Goal: Find specific page/section: Find specific page/section

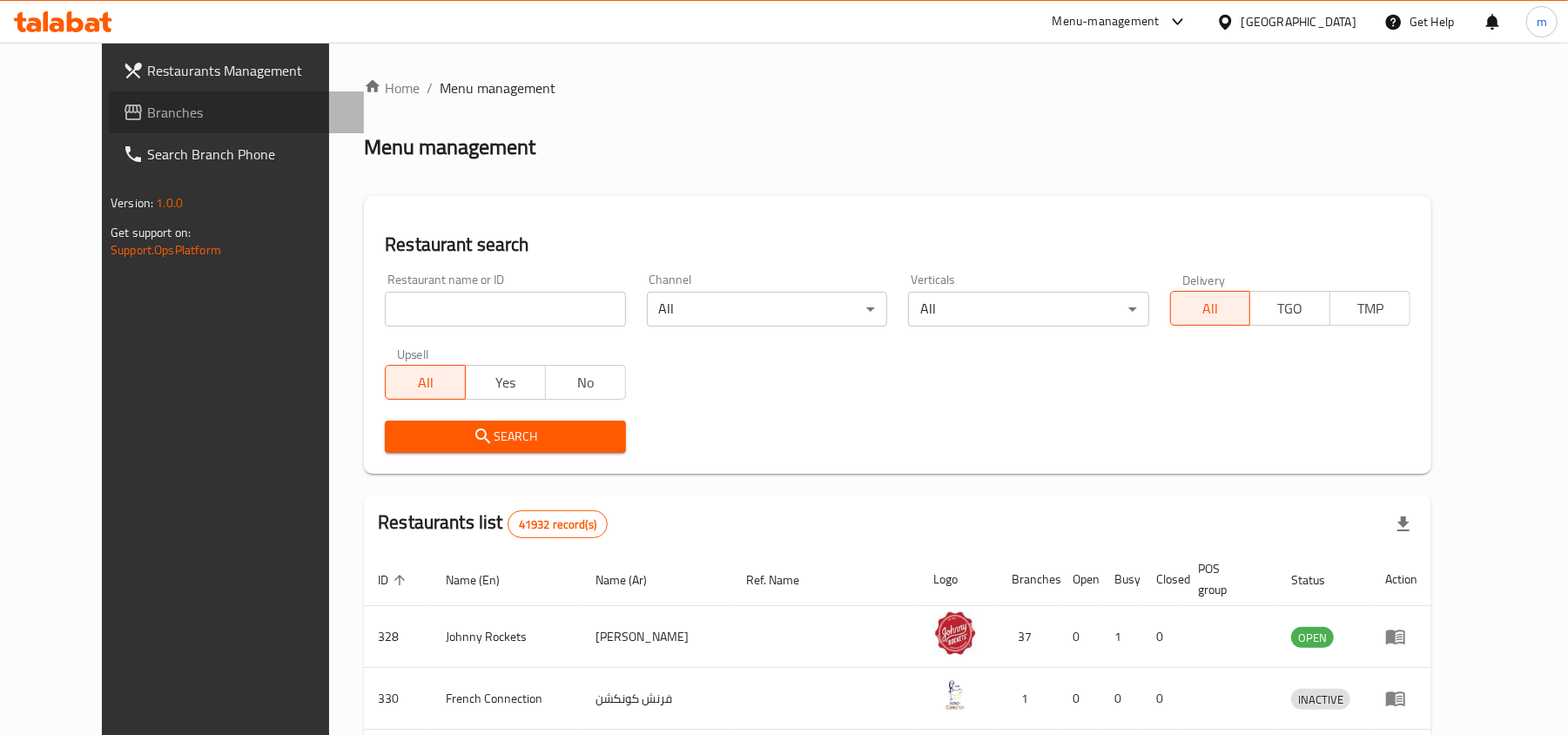
click at [147, 102] on span "Branches" at bounding box center [249, 112] width 203 height 21
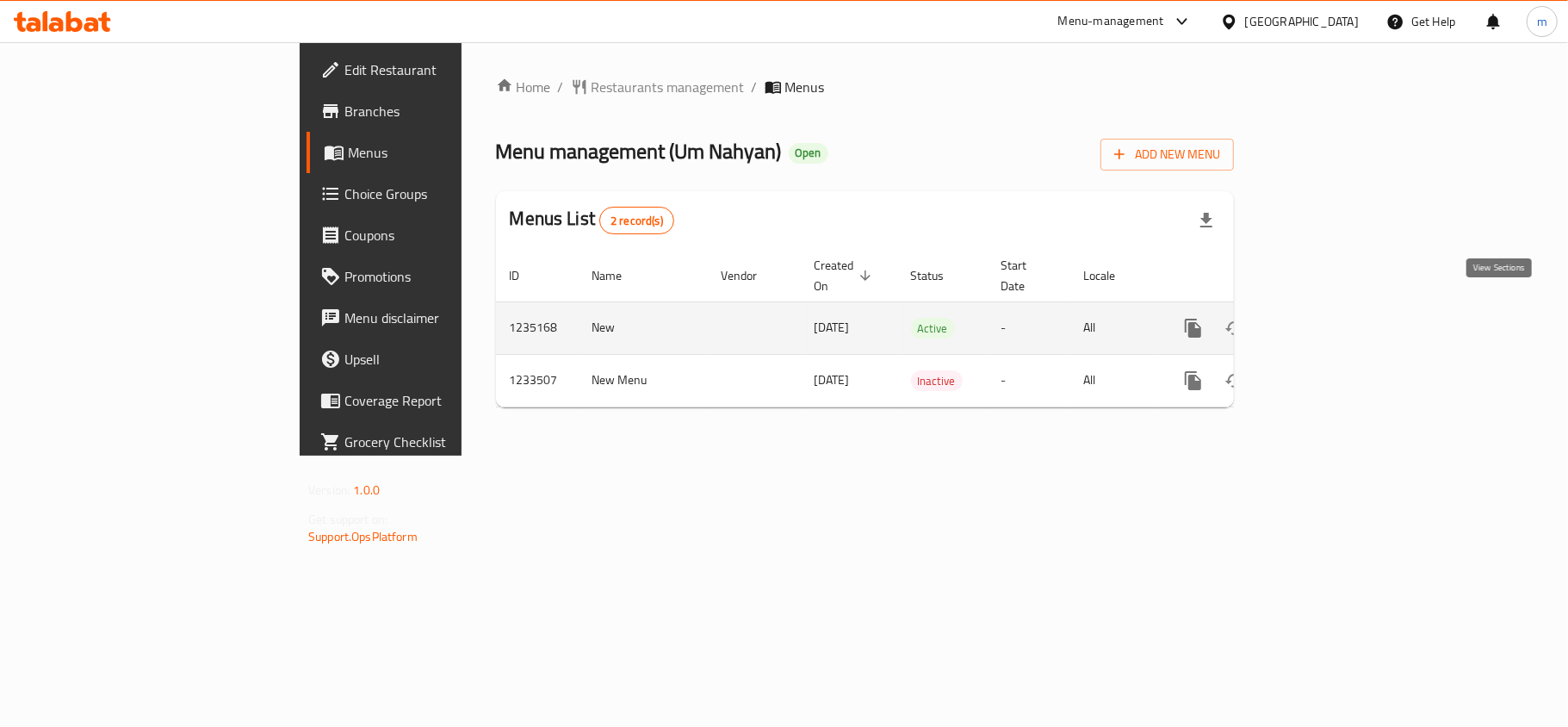
click at [1325, 321] on icon "enhanced table" at bounding box center [1317, 328] width 16 height 16
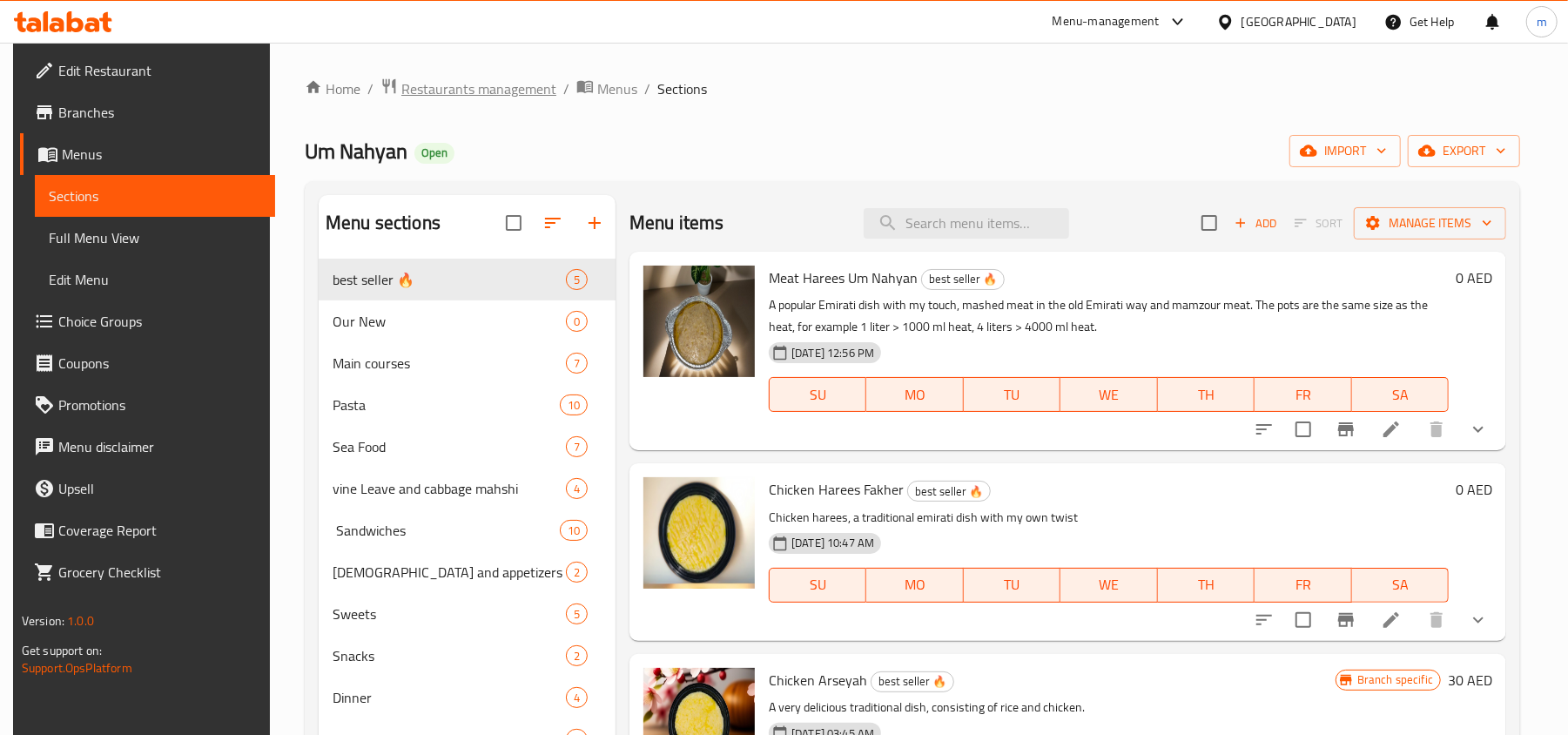
click at [526, 85] on span "Restaurants management" at bounding box center [478, 88] width 155 height 21
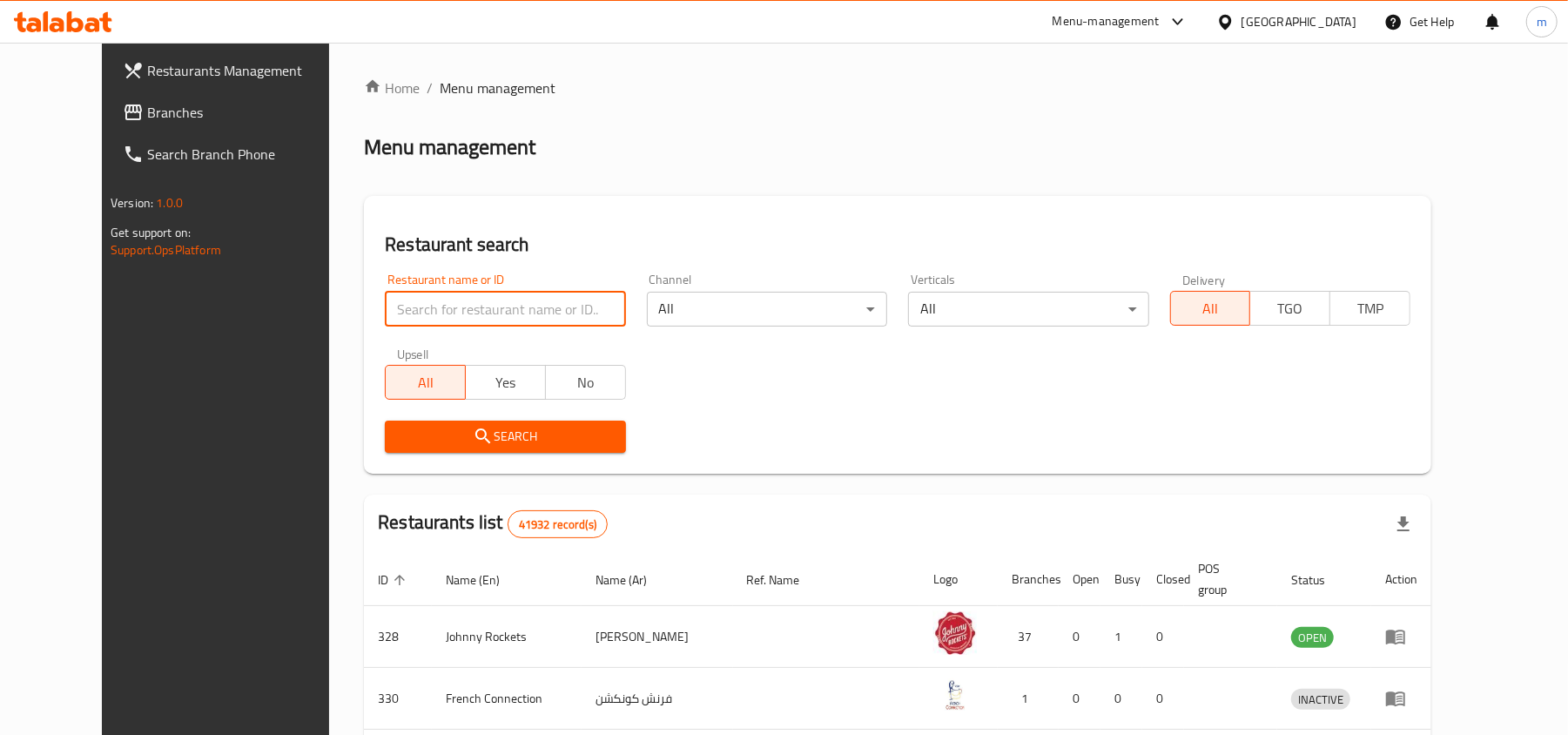
click at [435, 318] on input "search" at bounding box center [505, 308] width 241 height 35
paste input "678077"
type input "678077"
click at [473, 432] on icon "submit" at bounding box center [483, 436] width 21 height 21
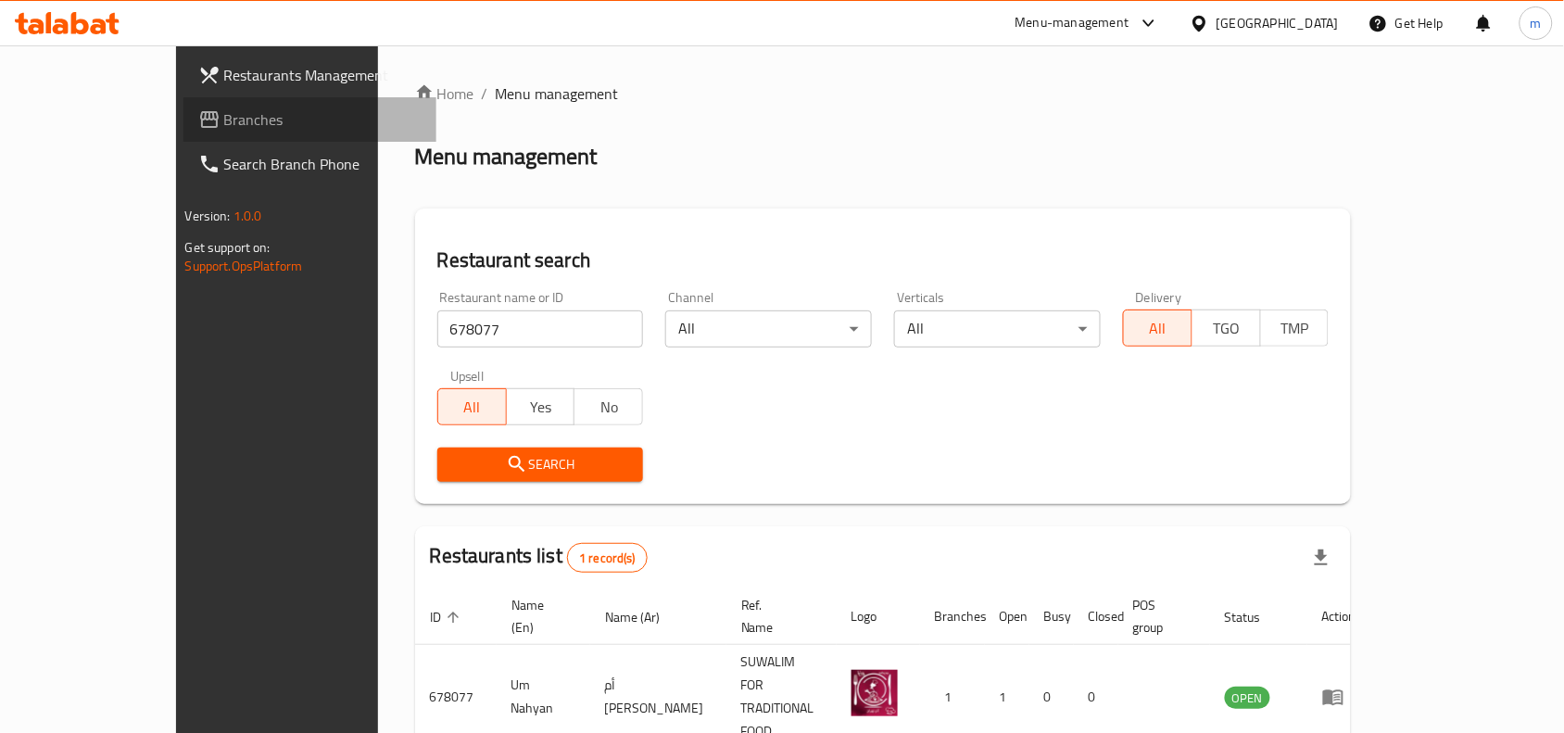
click at [224, 123] on span "Branches" at bounding box center [323, 119] width 198 height 22
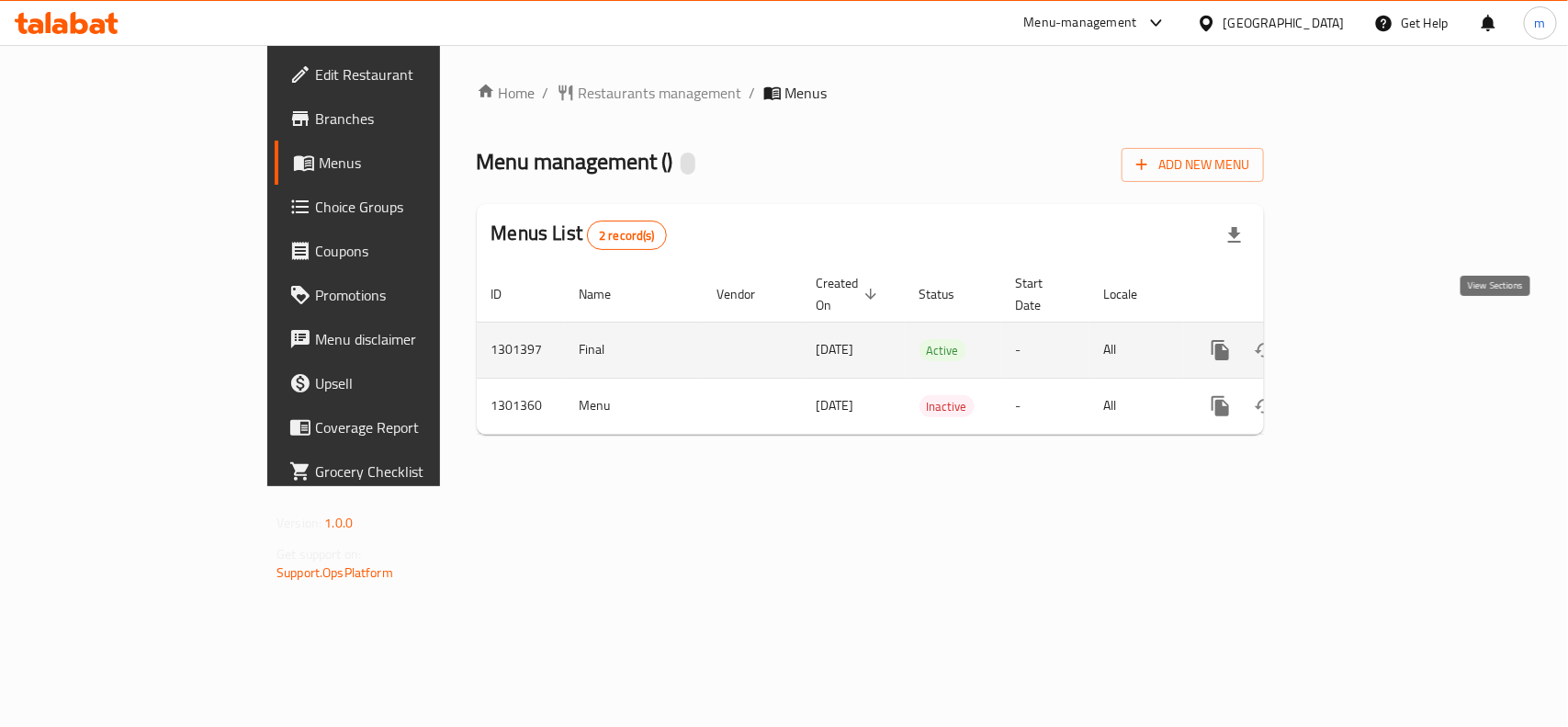
click at [1375, 346] on link "enhanced table" at bounding box center [1353, 350] width 44 height 44
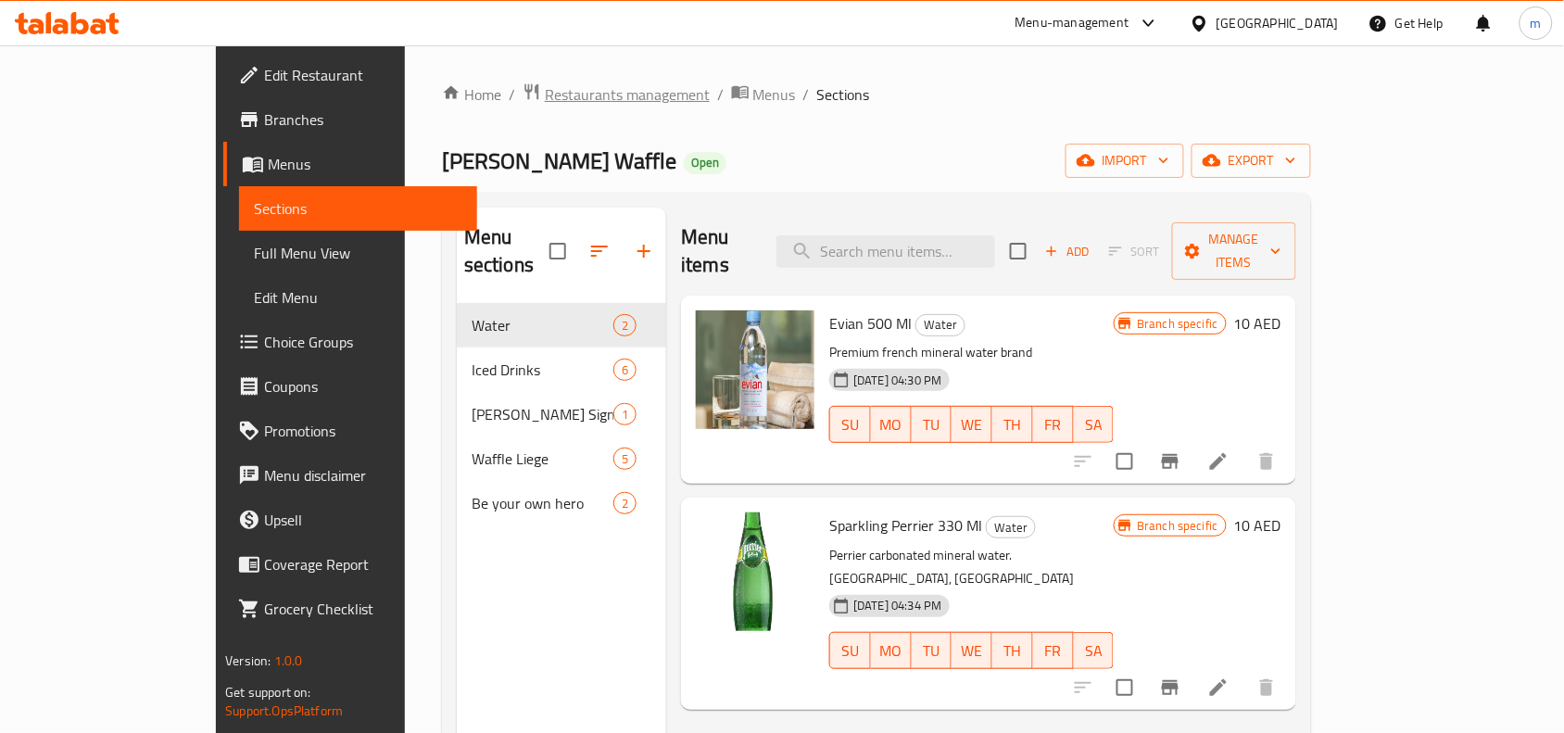
click at [545, 97] on span "Restaurants management" at bounding box center [627, 94] width 165 height 22
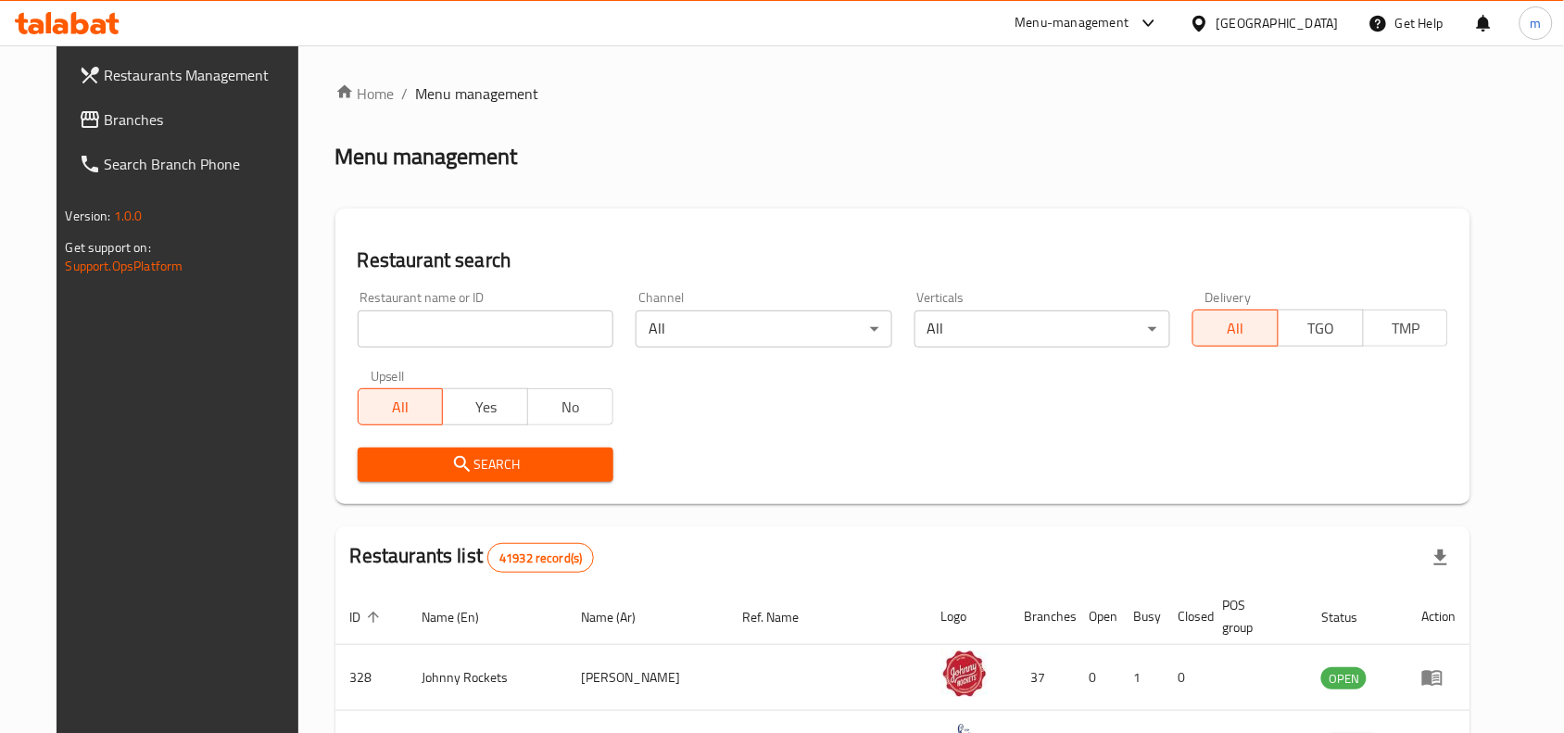
click at [358, 331] on input "search" at bounding box center [486, 328] width 256 height 37
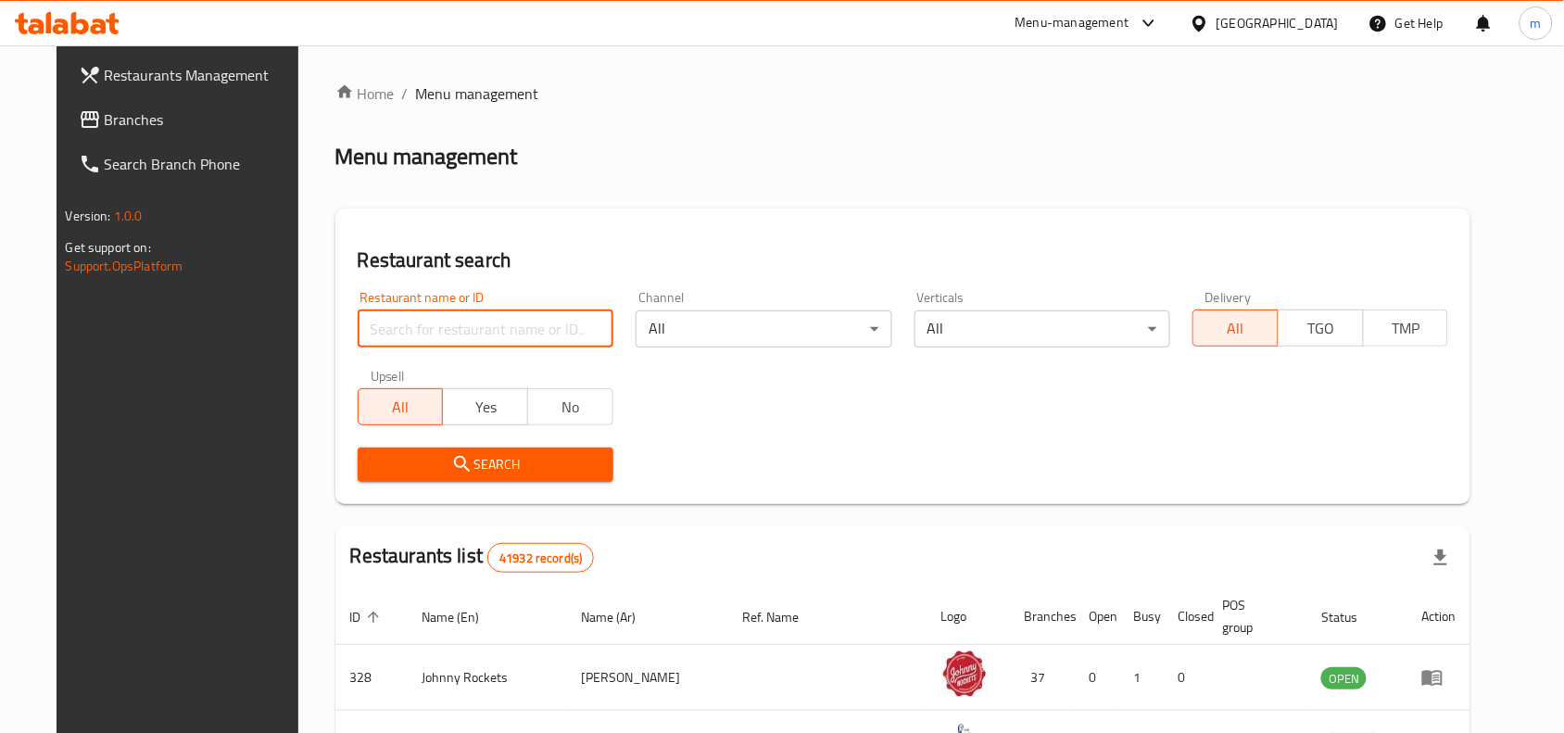
paste input "701998"
type input "701998"
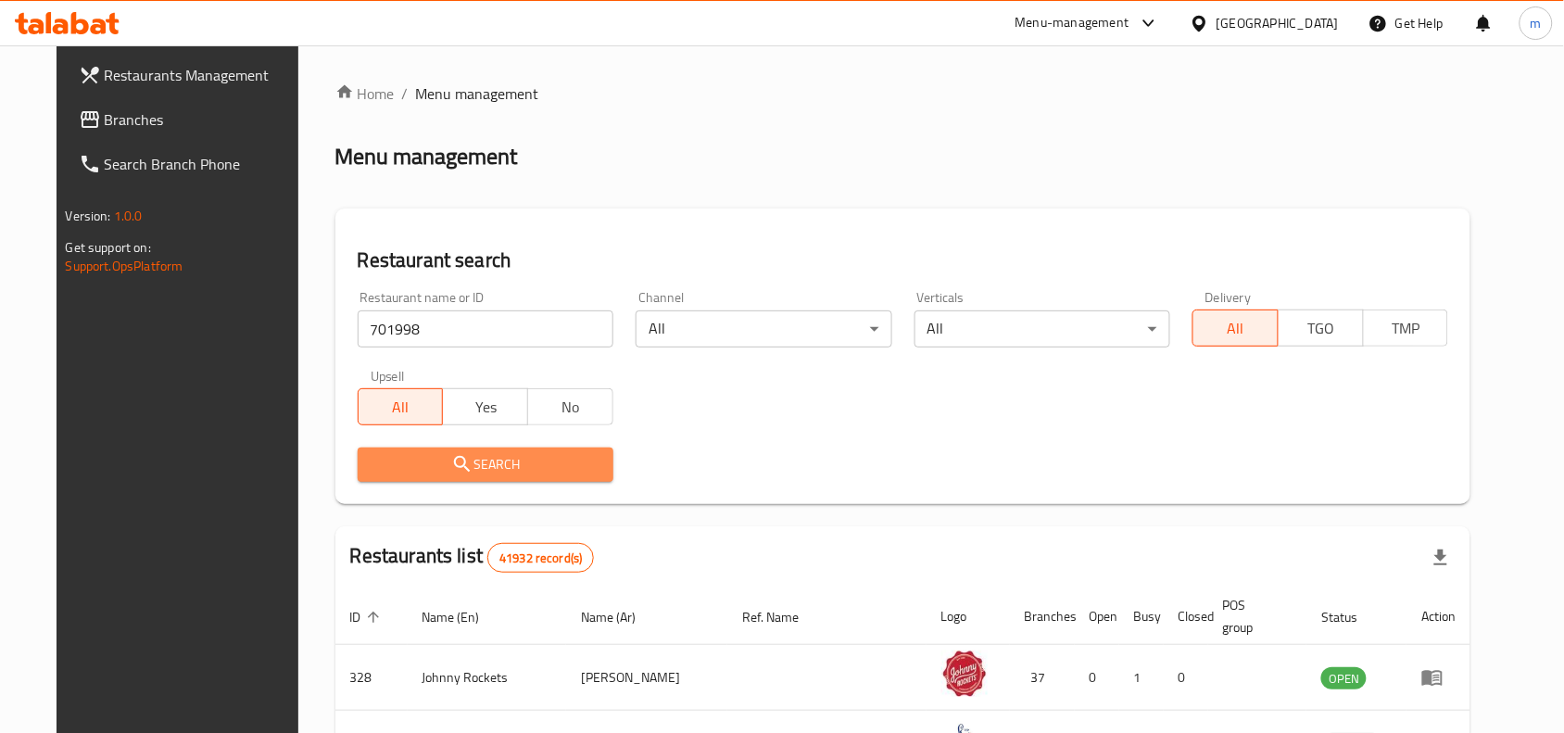
click at [451, 459] on icon "submit" at bounding box center [462, 464] width 22 height 22
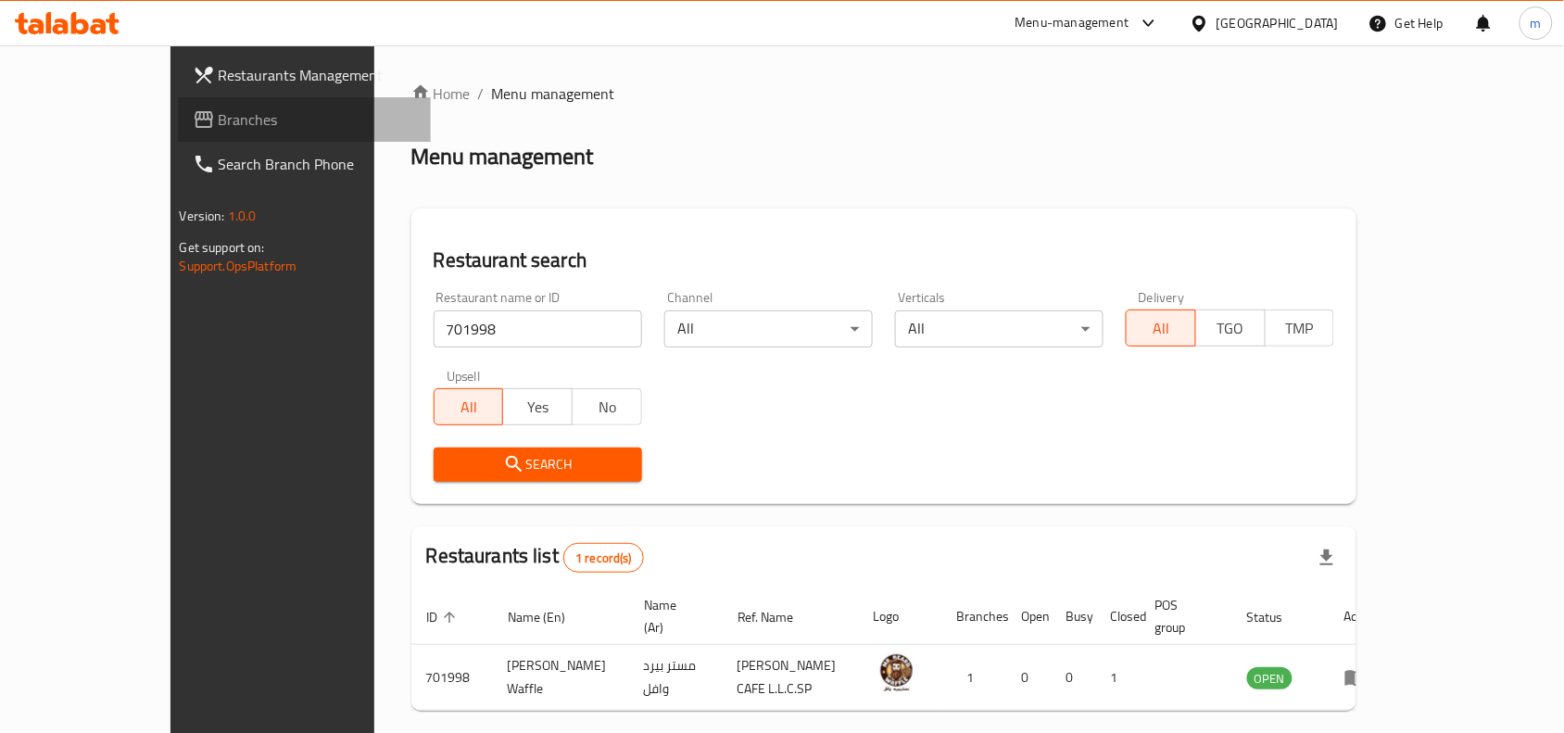
click at [219, 114] on span "Branches" at bounding box center [318, 119] width 198 height 22
